Goal: Information Seeking & Learning: Stay updated

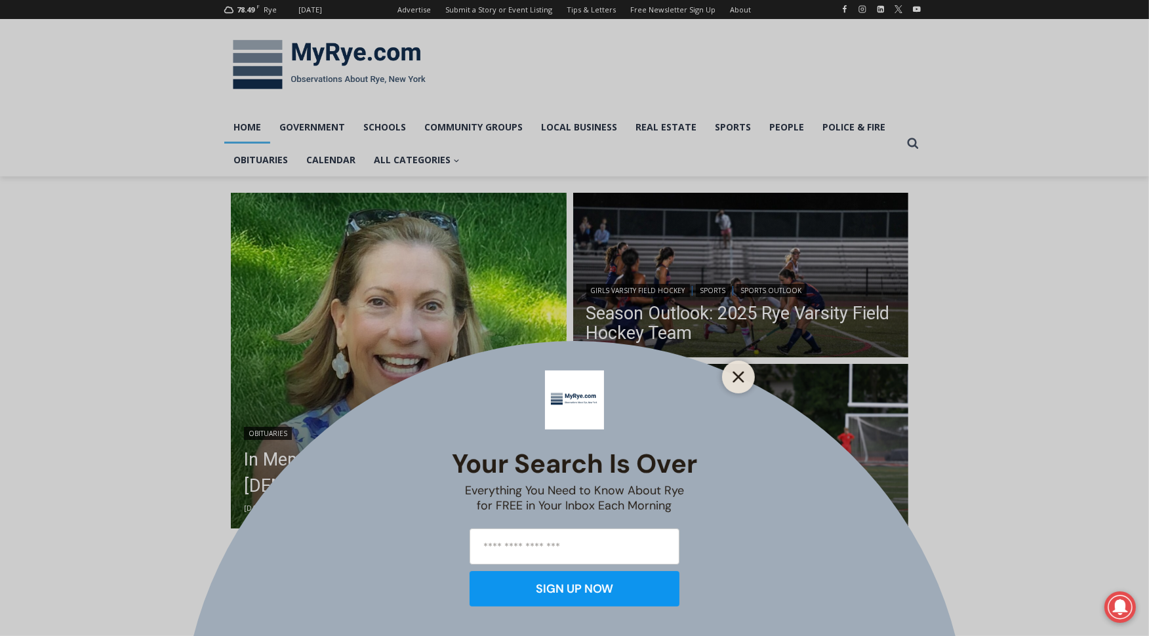
click at [735, 379] on icon "Close" at bounding box center [739, 377] width 12 height 12
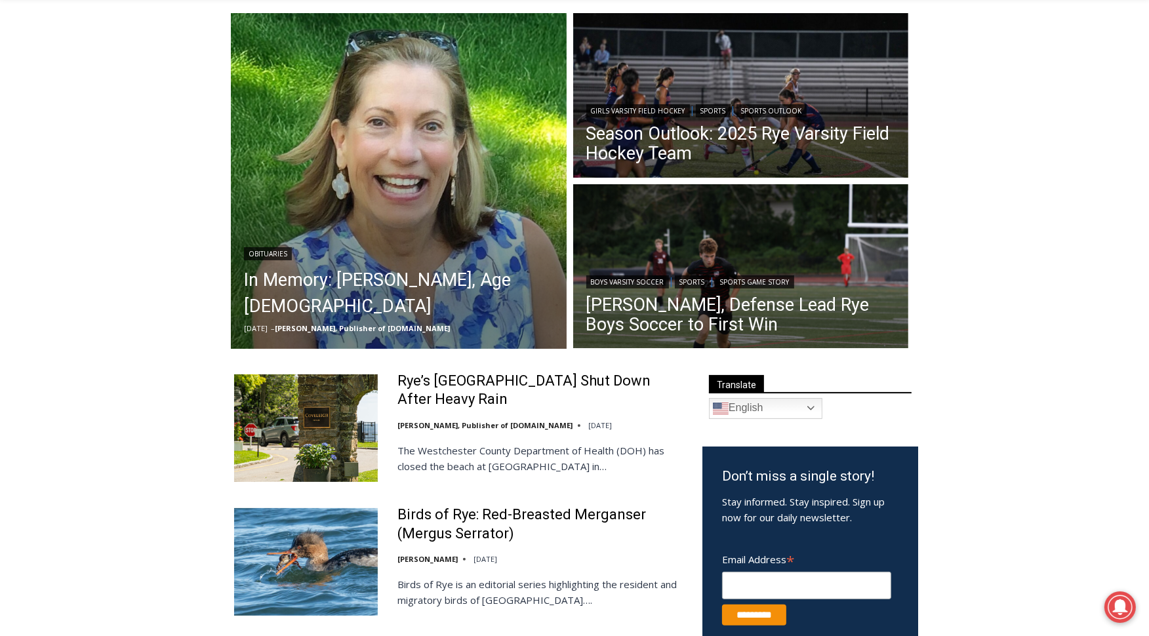
scroll to position [230, 0]
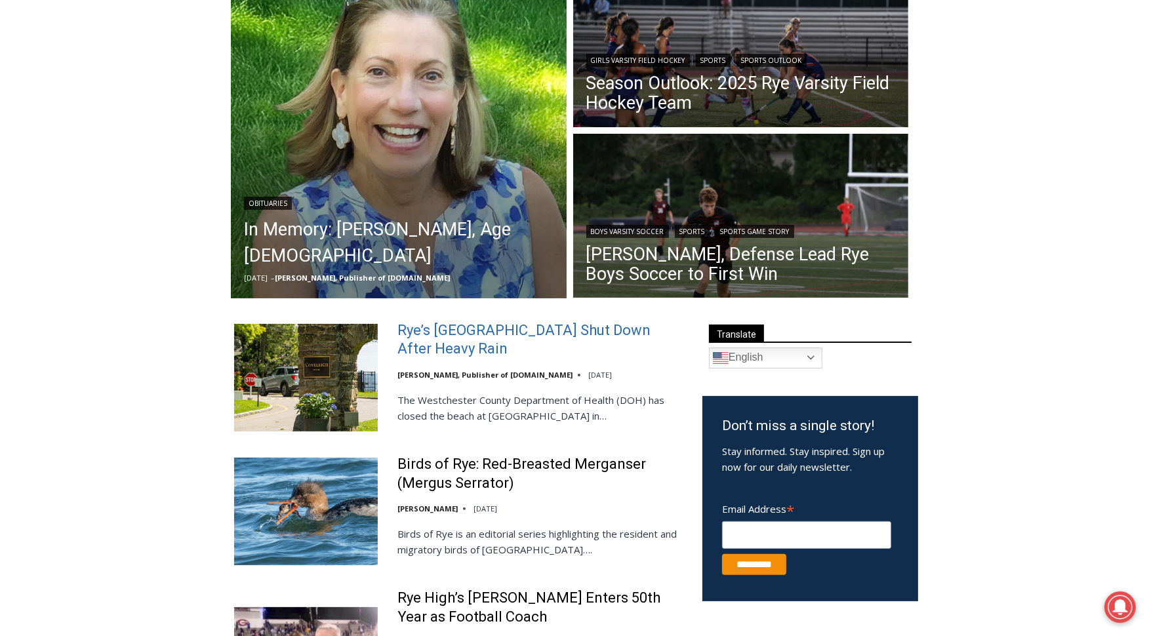
click at [440, 329] on link "Rye’s [GEOGRAPHIC_DATA] Shut Down After Heavy Rain" at bounding box center [542, 339] width 288 height 37
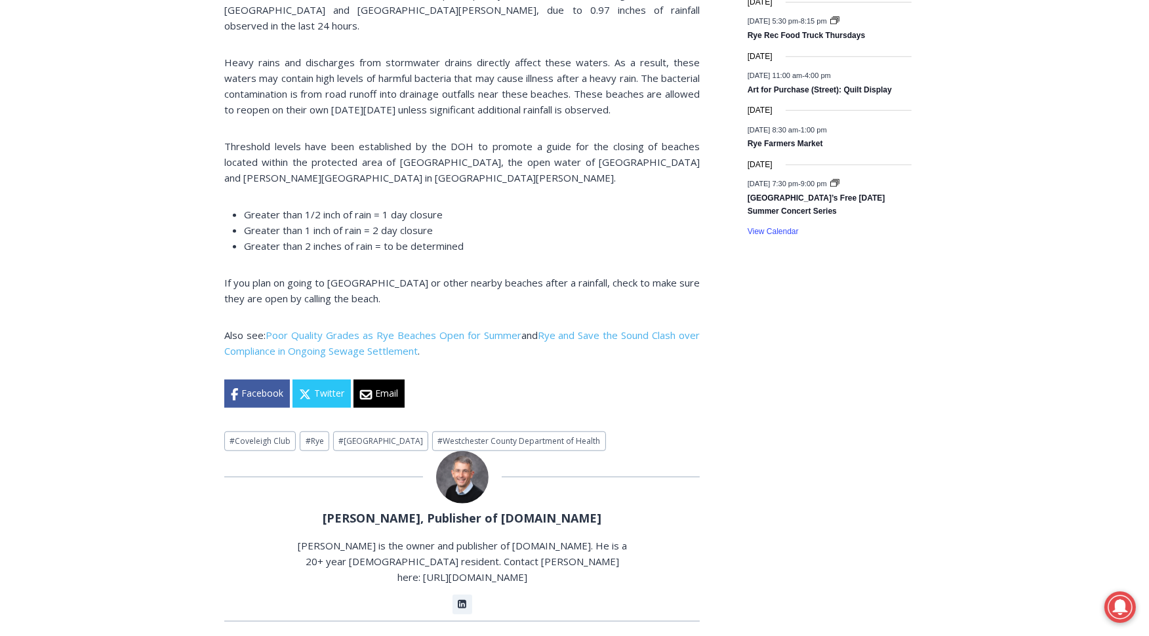
scroll to position [1104, 0]
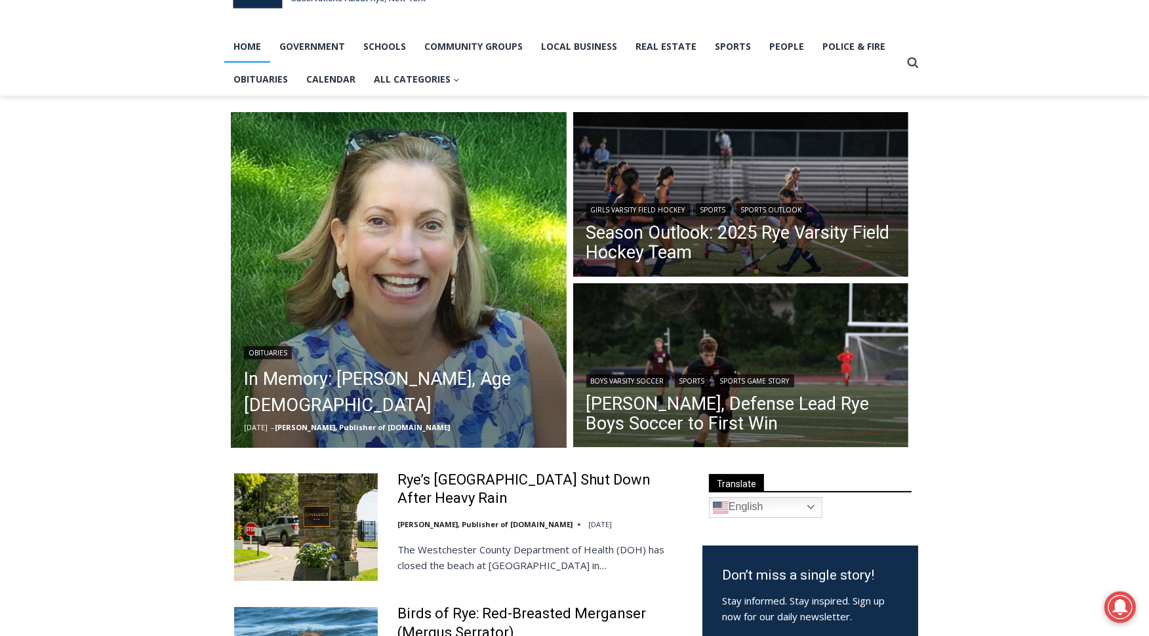
scroll to position [81, 0]
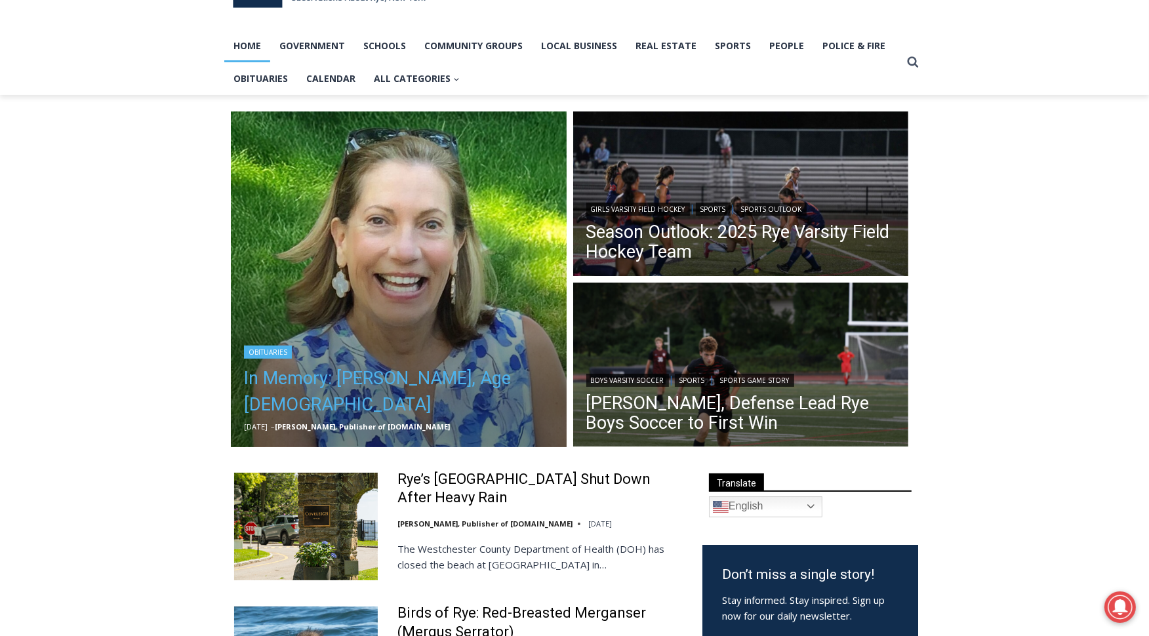
click at [335, 373] on link "In Memory: [PERSON_NAME], Age [DEMOGRAPHIC_DATA]" at bounding box center [399, 391] width 310 height 52
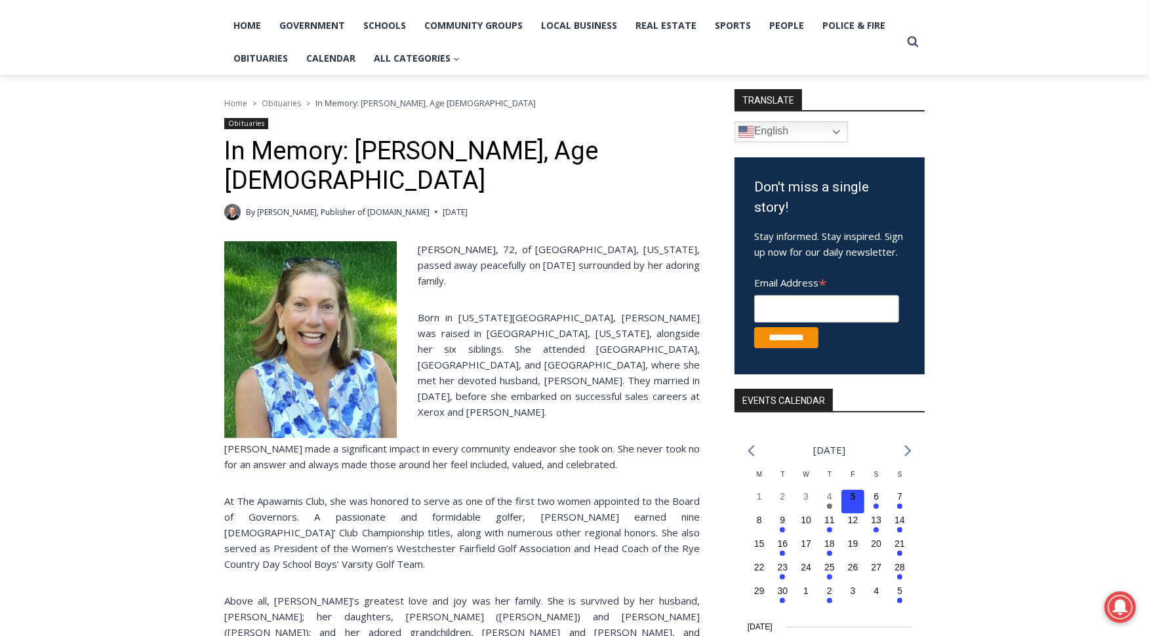
scroll to position [61, 0]
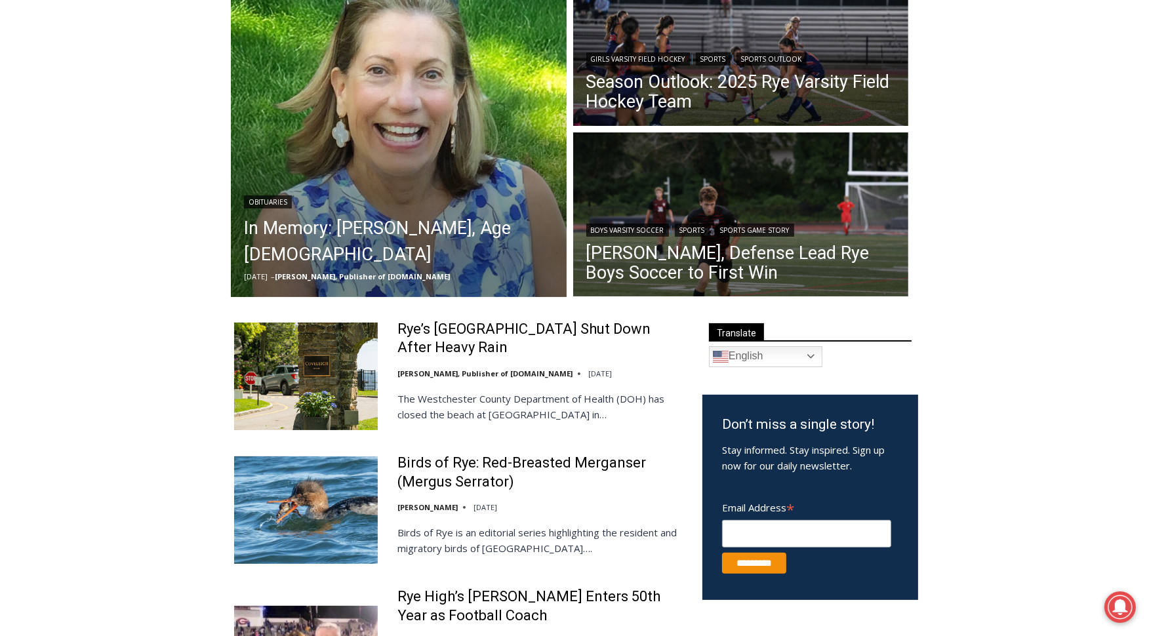
scroll to position [312, 0]
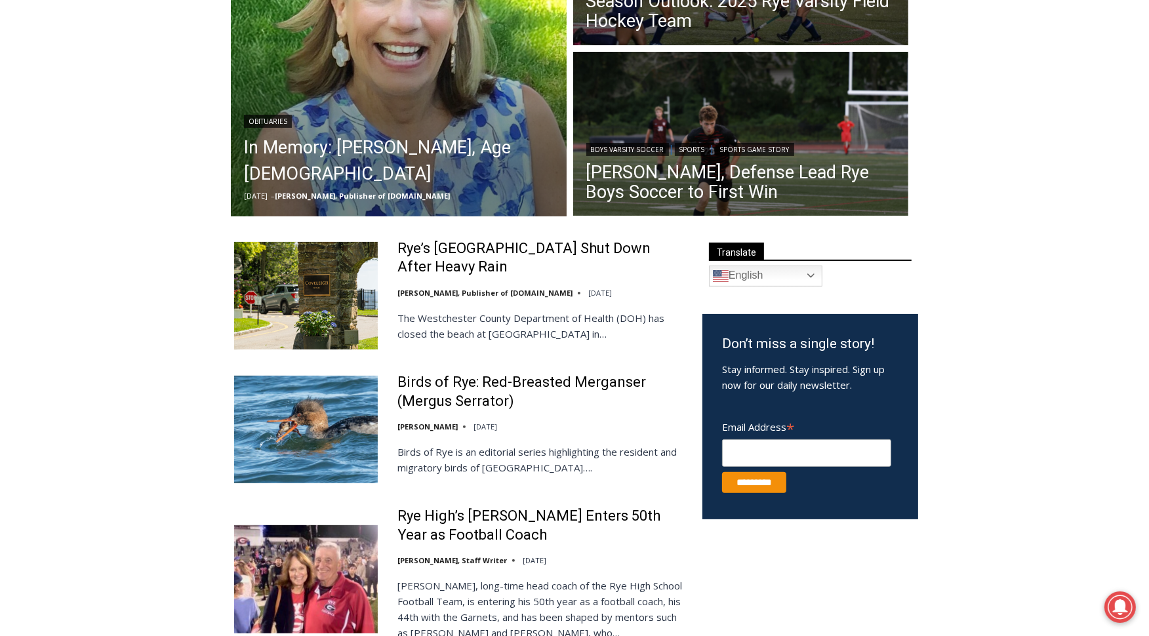
click at [300, 434] on img at bounding box center [306, 430] width 144 height 108
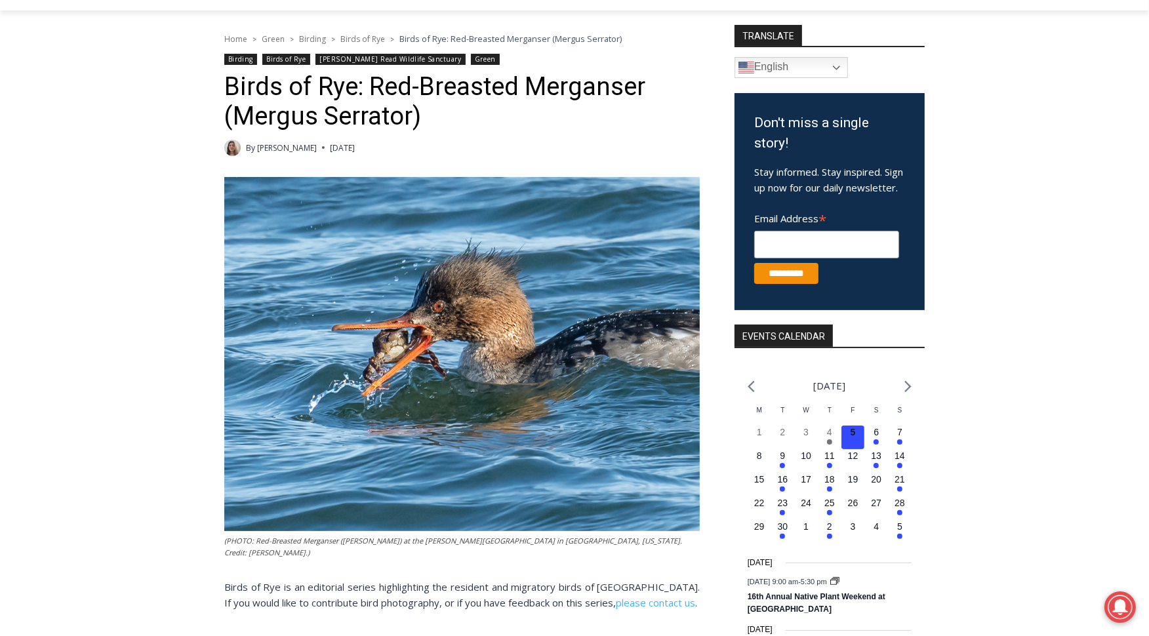
scroll to position [167, 0]
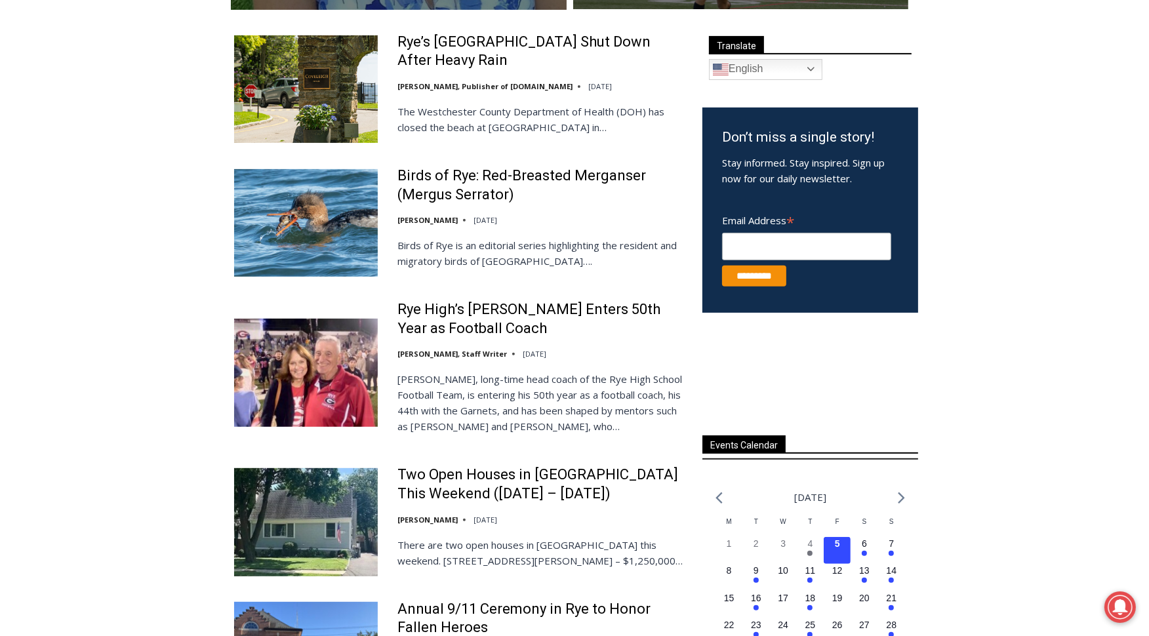
scroll to position [612, 0]
